Goal: Check status: Check status

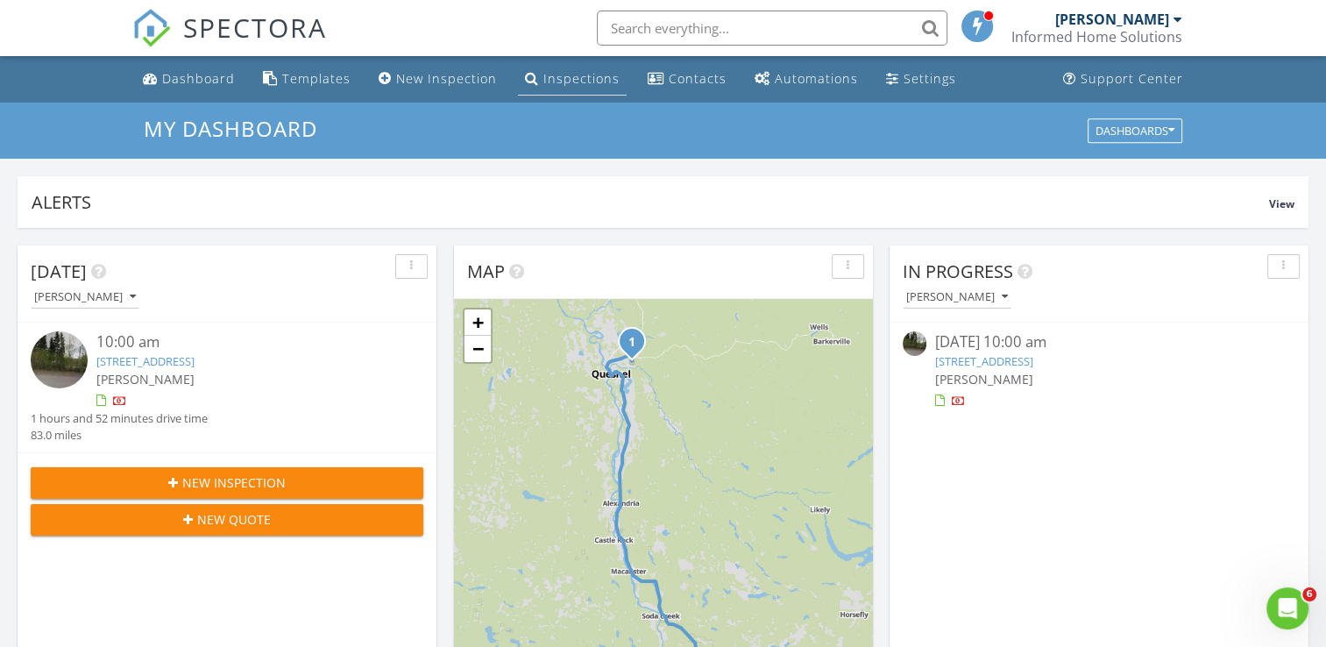
click at [554, 72] on div "Inspections" at bounding box center [581, 78] width 76 height 17
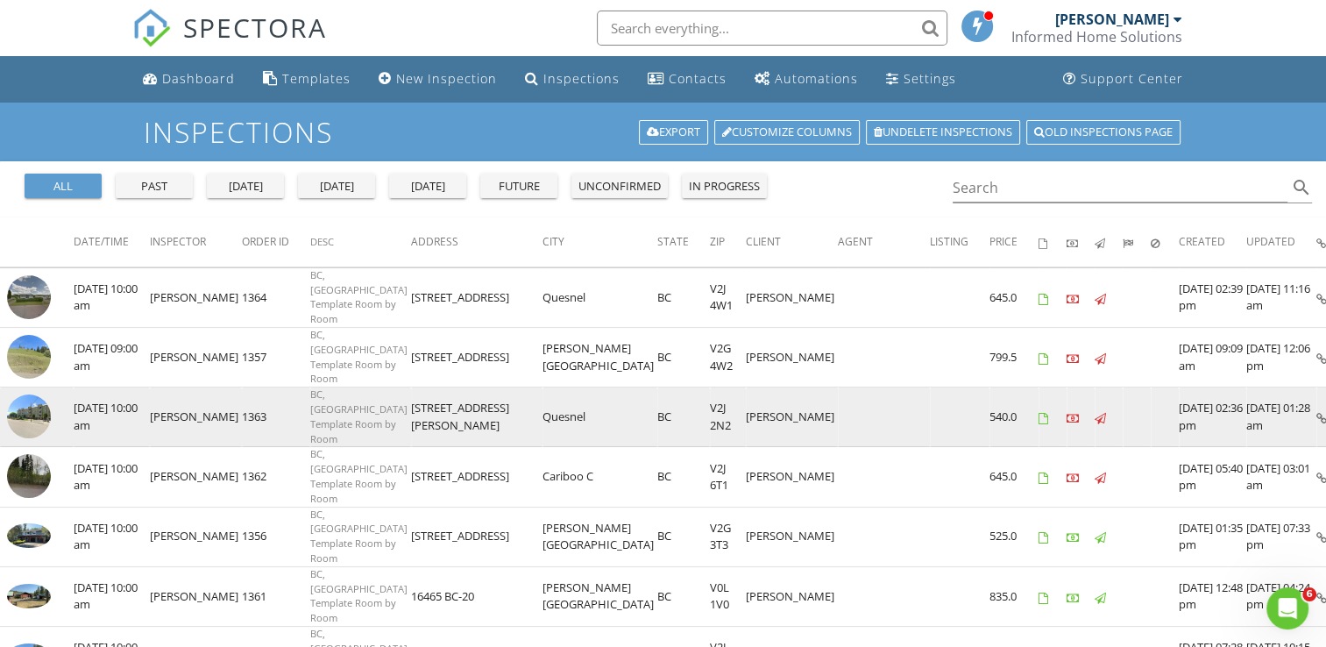
click at [27, 401] on img at bounding box center [29, 416] width 44 height 44
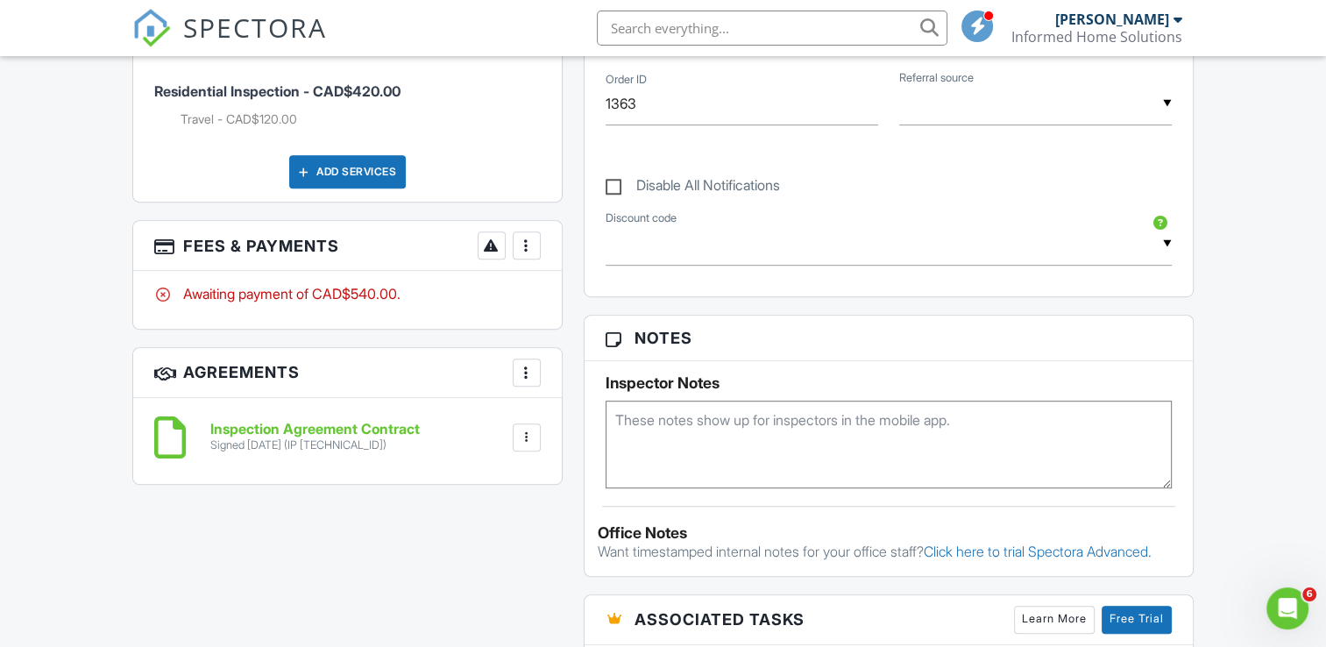
scroll to position [825, 0]
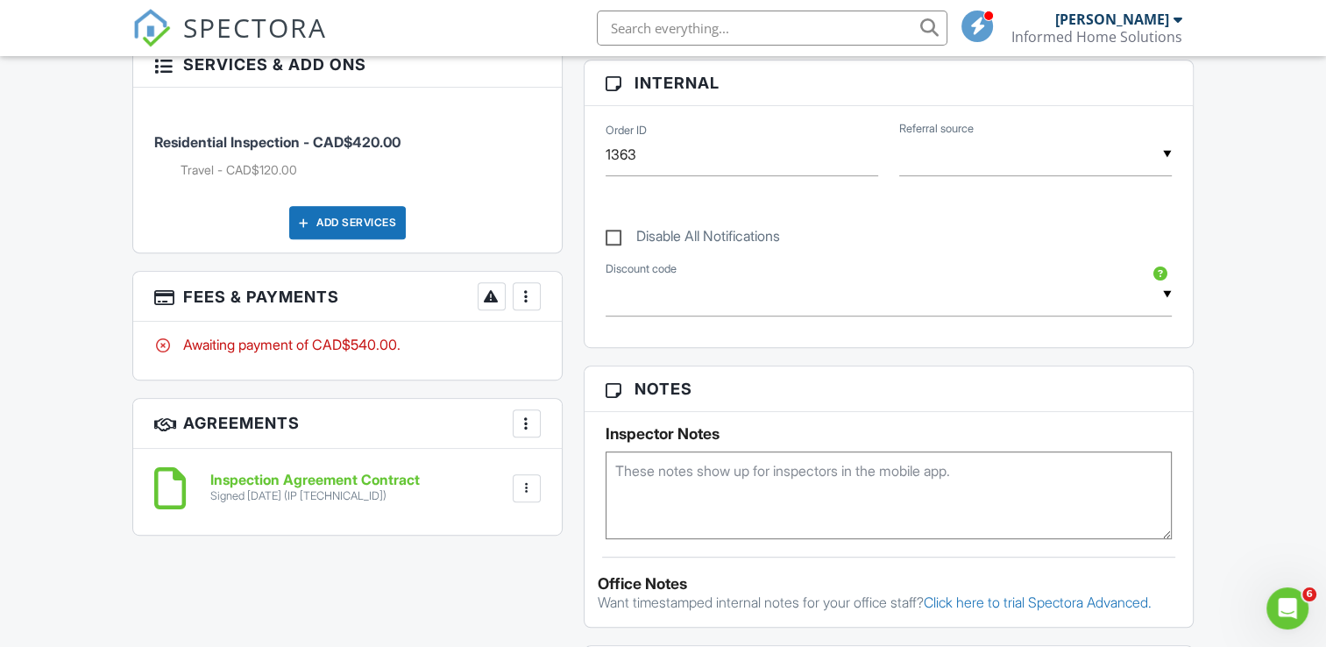
click at [520, 292] on div at bounding box center [527, 296] width 18 height 18
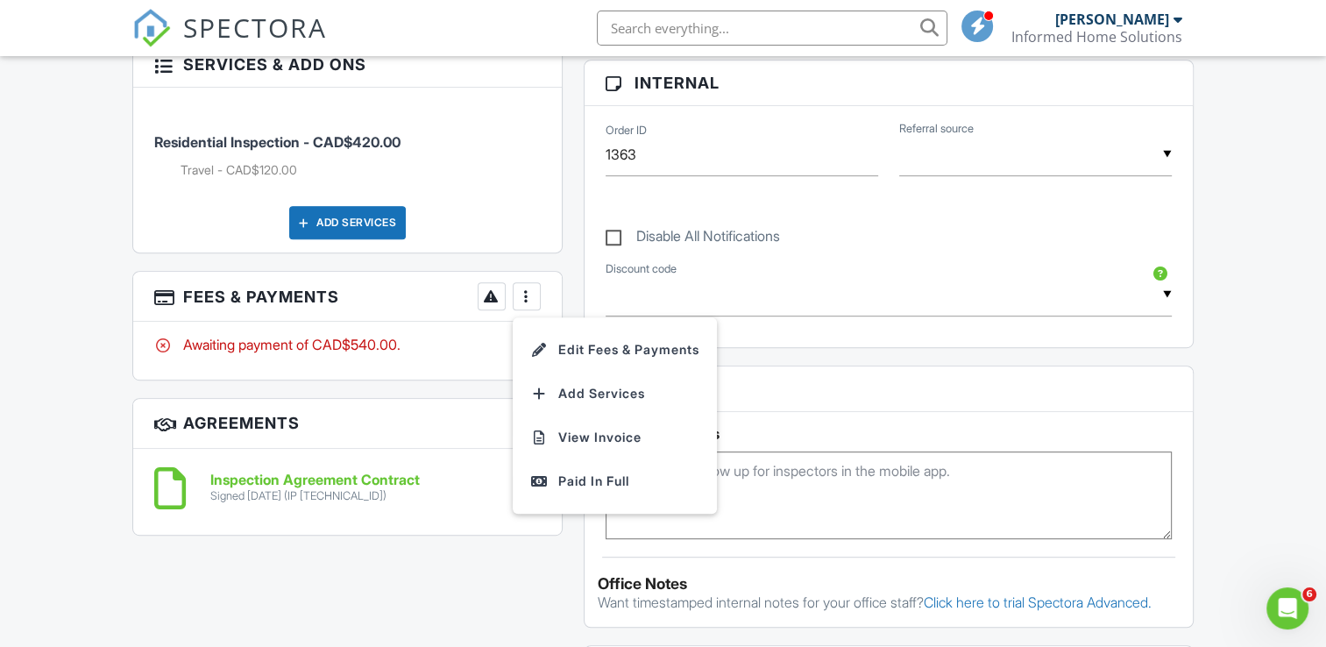
click at [573, 262] on div "Reports Locked Attach New Report [GEOGRAPHIC_DATA], [GEOGRAPHIC_DATA] Template …" at bounding box center [888, 407] width 631 height 1438
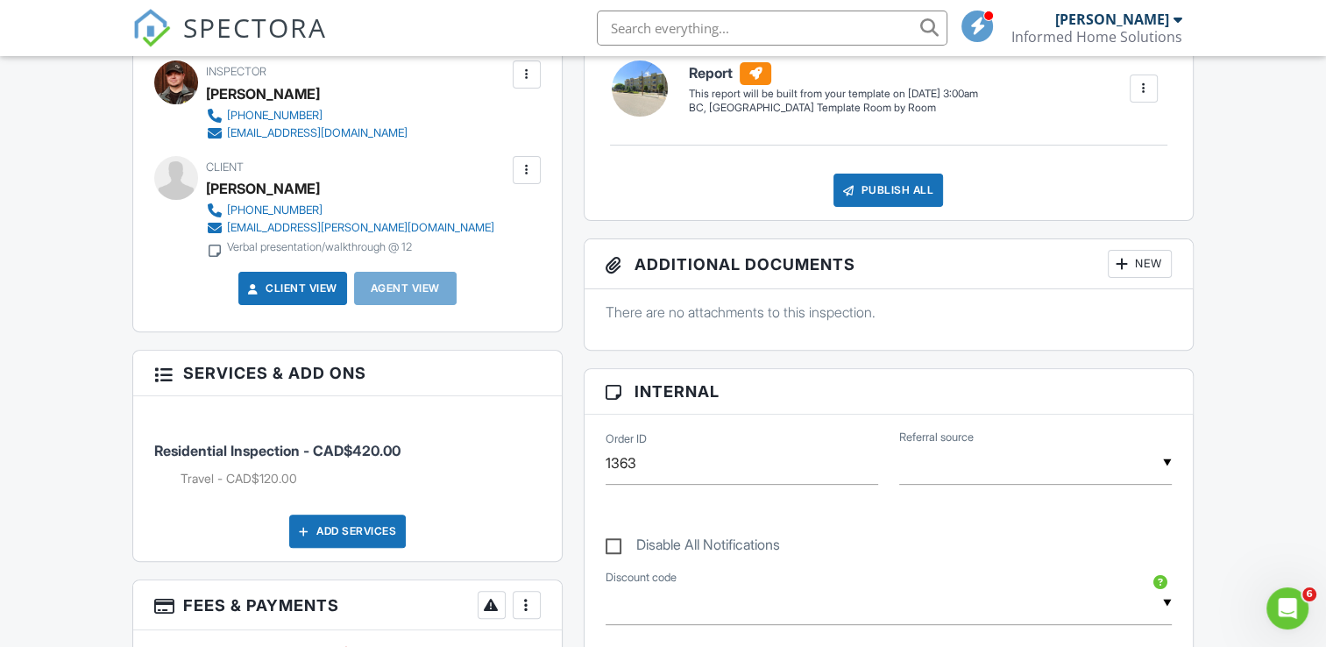
scroll to position [483, 0]
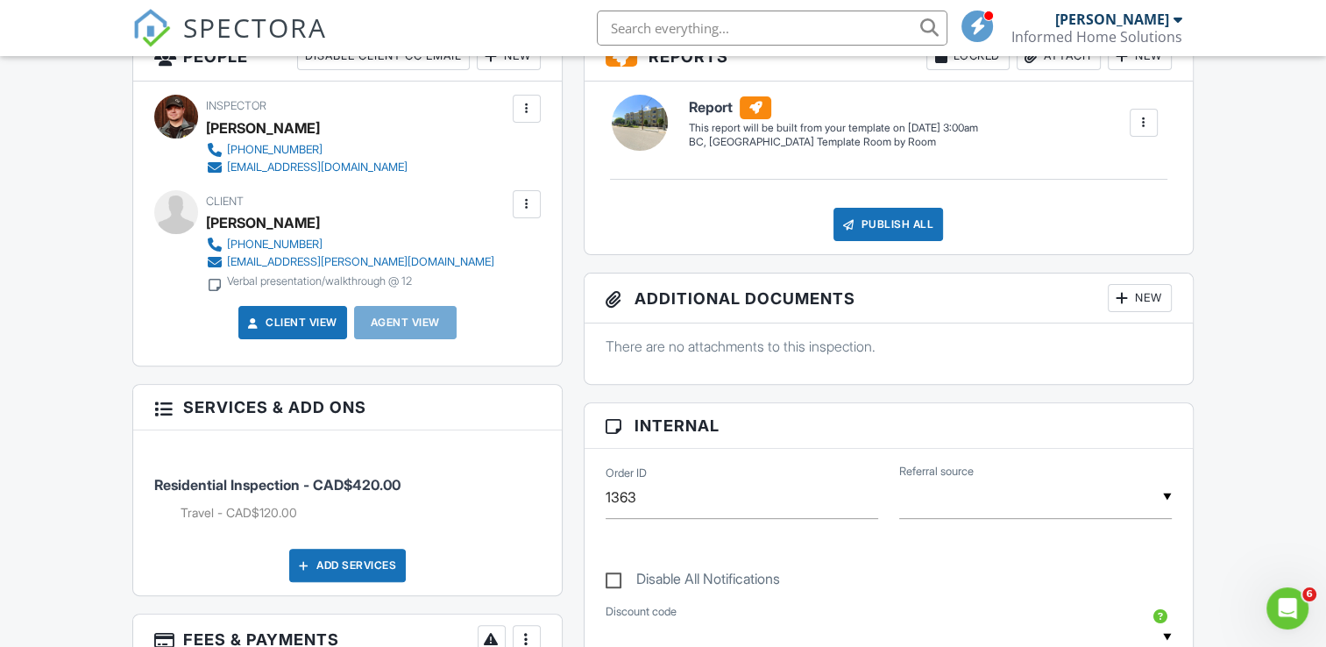
click at [496, 402] on h3 "Services & Add ons" at bounding box center [347, 408] width 428 height 46
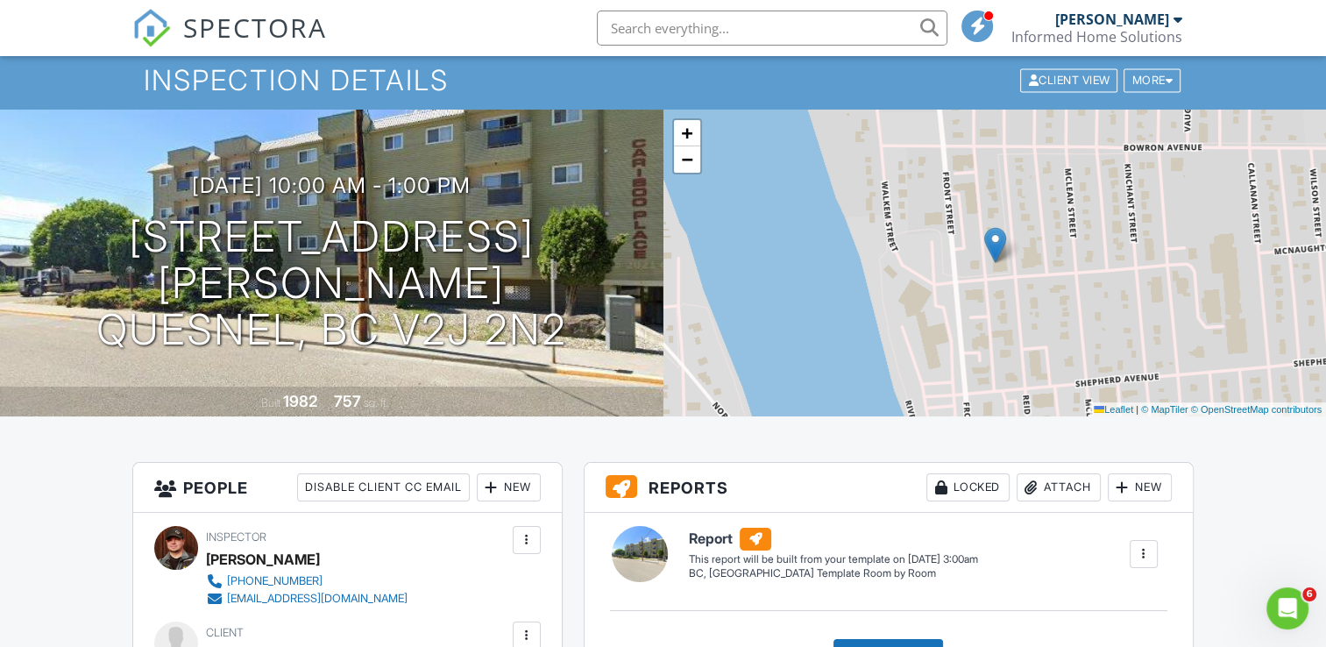
scroll to position [28, 0]
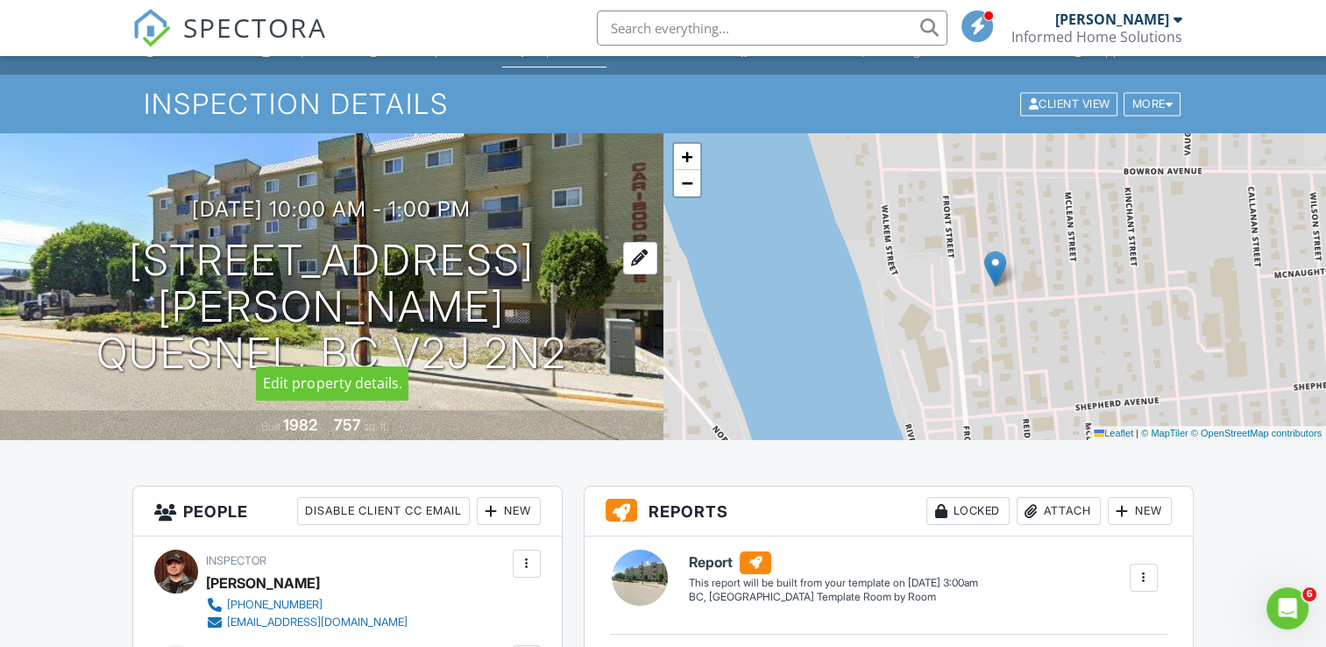
drag, startPoint x: 166, startPoint y: 274, endPoint x: 554, endPoint y: 335, distance: 391.9
click at [554, 335] on h1 "[STREET_ADDRESS][PERSON_NAME] Quesnel, BC V2J 2N2" at bounding box center [331, 306] width 607 height 138
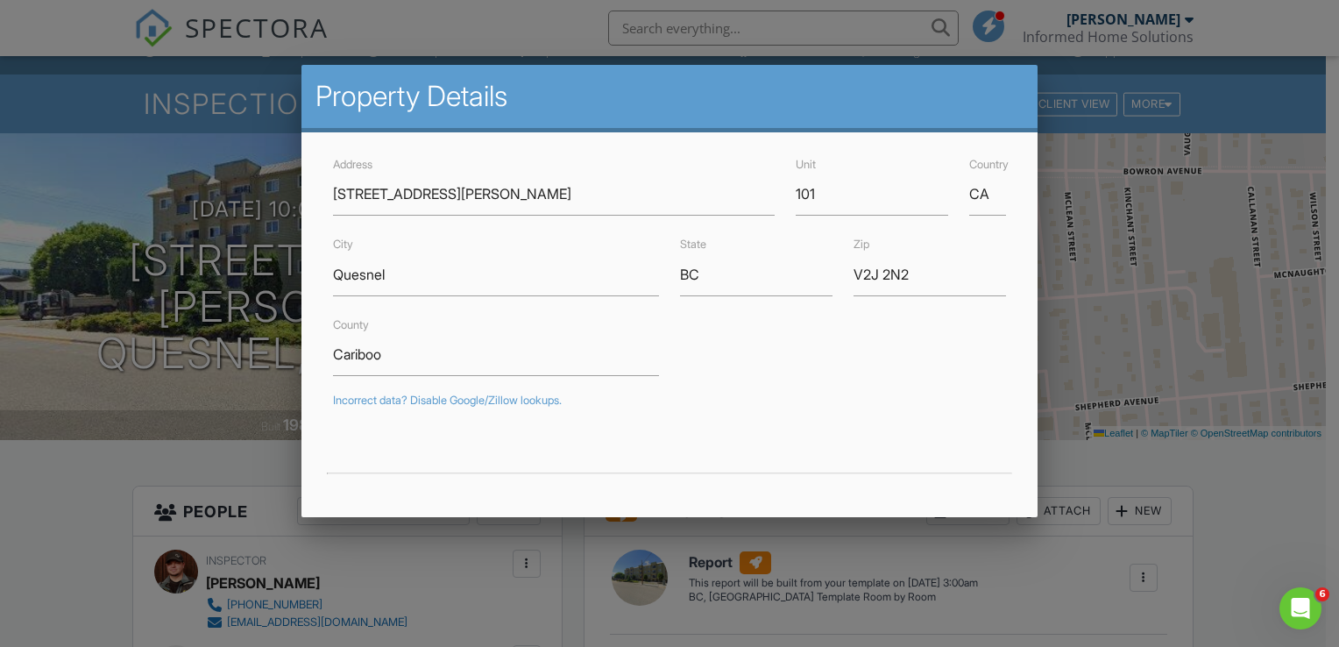
click at [1243, 63] on div at bounding box center [669, 316] width 1339 height 809
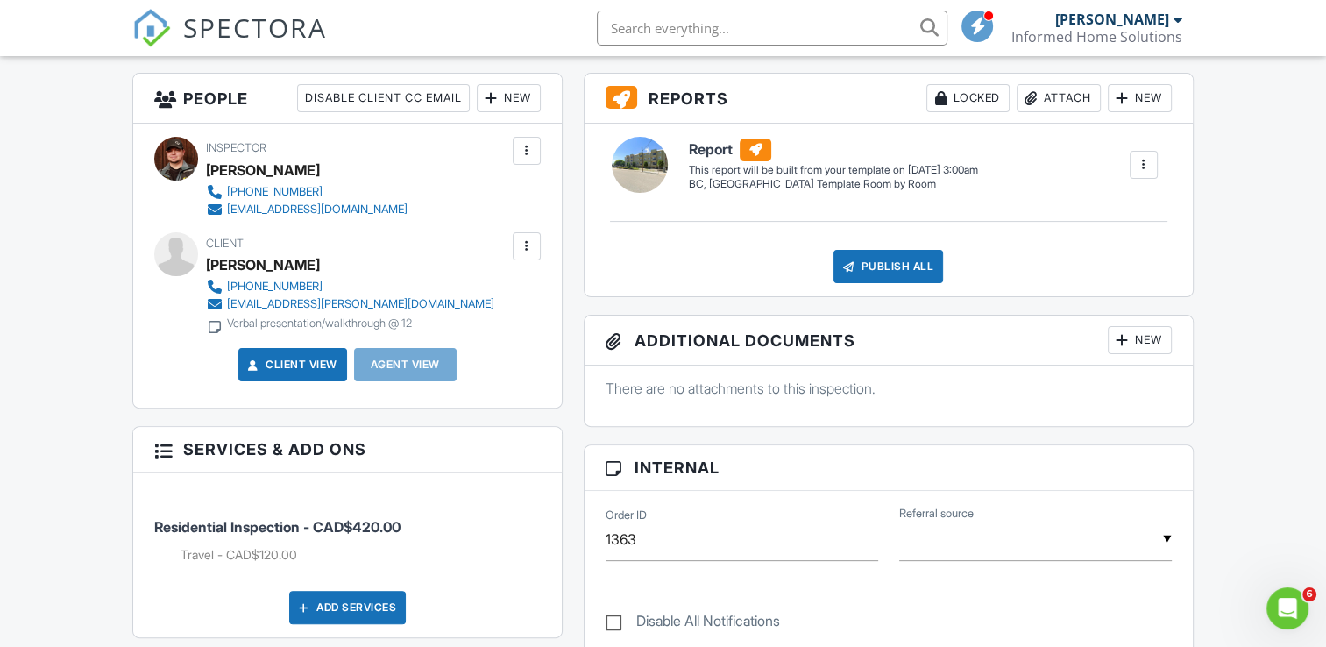
scroll to position [442, 0]
